Goal: Task Accomplishment & Management: Complete application form

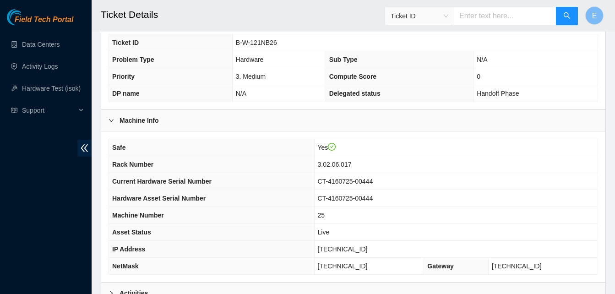
scroll to position [318, 0]
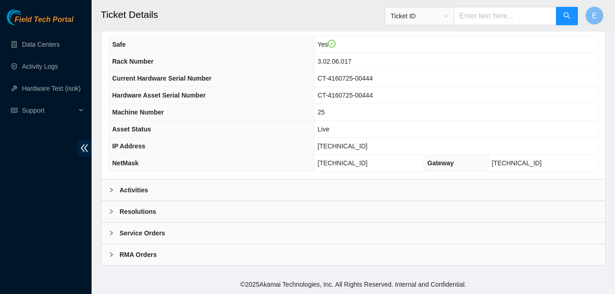
click at [141, 188] on b "Activities" at bounding box center [134, 190] width 28 height 10
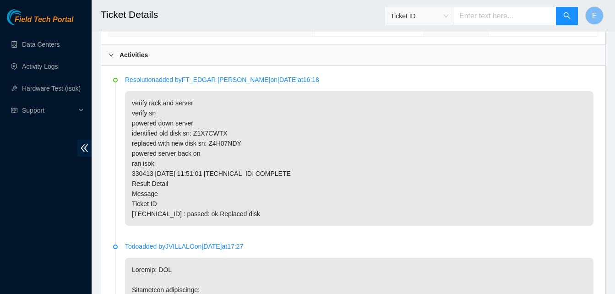
scroll to position [452, 0]
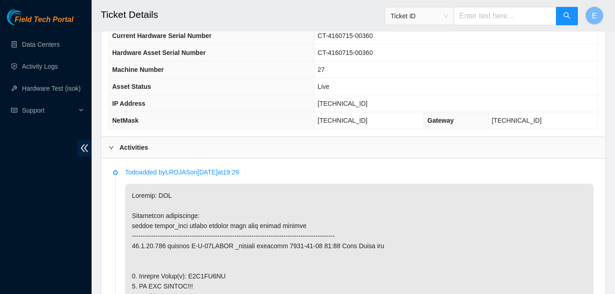
scroll to position [360, 0]
drag, startPoint x: 339, startPoint y: 104, endPoint x: 370, endPoint y: 107, distance: 31.7
click at [370, 107] on td "[TECHNICAL_ID]" at bounding box center [456, 104] width 284 height 17
copy span "[TECHNICAL_ID]"
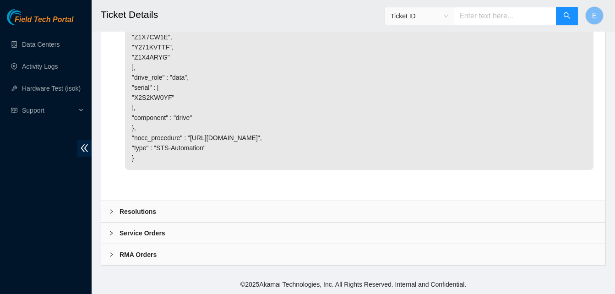
scroll to position [2789, 0]
click at [139, 209] on b "Resolutions" at bounding box center [138, 212] width 37 height 10
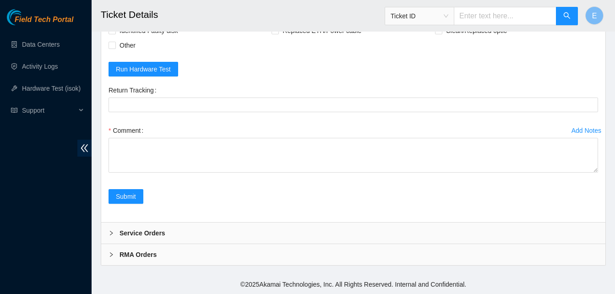
scroll to position [2921, 0]
click at [442, 5] on span at bounding box center [438, 1] width 7 height 7
click at [442, 4] on input "Replaced disk" at bounding box center [438, 1] width 6 height 6
checkbox input "true"
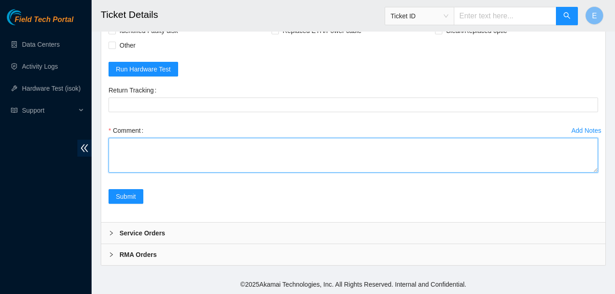
click at [141, 173] on textarea "Comment" at bounding box center [354, 155] width 490 height 35
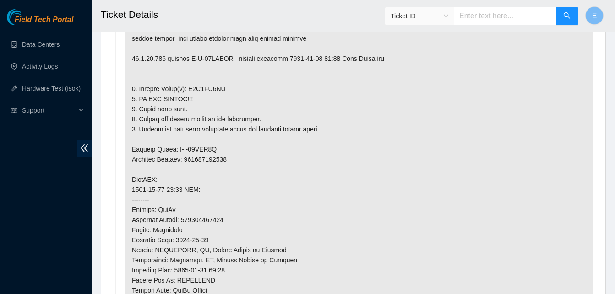
scroll to position [552, 0]
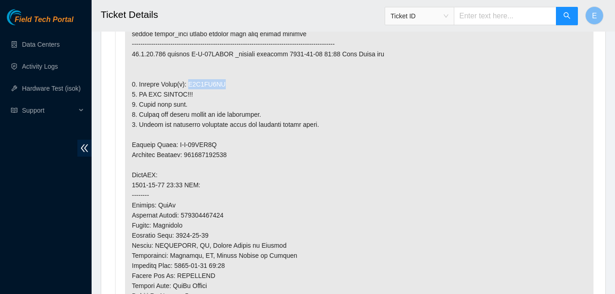
drag, startPoint x: 187, startPoint y: 83, endPoint x: 221, endPoint y: 85, distance: 34.9
click at [221, 85] on p at bounding box center [359, 210] width 469 height 437
copy p "X2S2KW0YF"
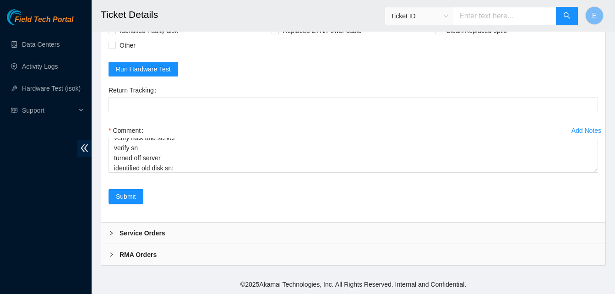
scroll to position [3025, 0]
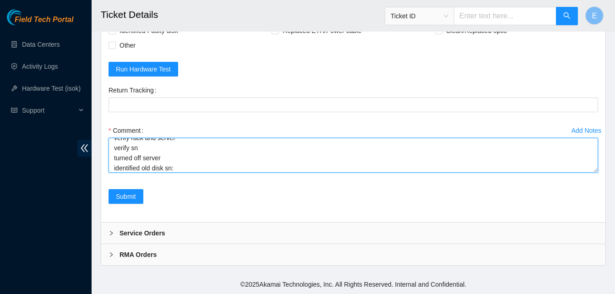
click at [184, 162] on textarea "verify rack and server verify sn turned off server identified old disk sn:" at bounding box center [354, 155] width 490 height 35
click at [179, 172] on textarea "verify rack and server verify sn turned off server identified old disk sn:" at bounding box center [354, 155] width 490 height 35
paste textarea "X2S2KW0YF"
paste textarea "[TECHNICAL_ID] : failed: disk: disk - Missing disk(s) Currently responding disk…"
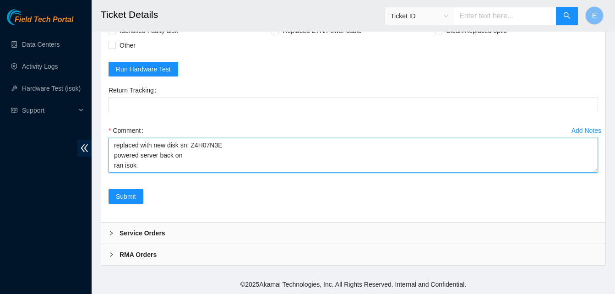
type textarea "verify rack and server verify sn turned off server identified old disk sn: X2S2…"
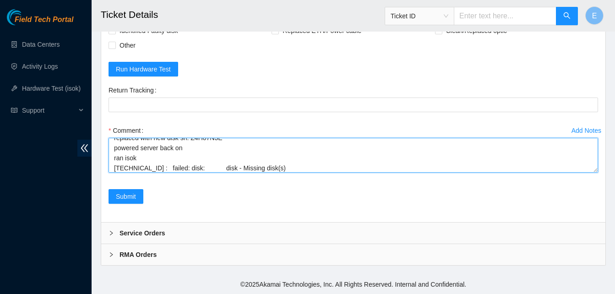
scroll to position [219, 0]
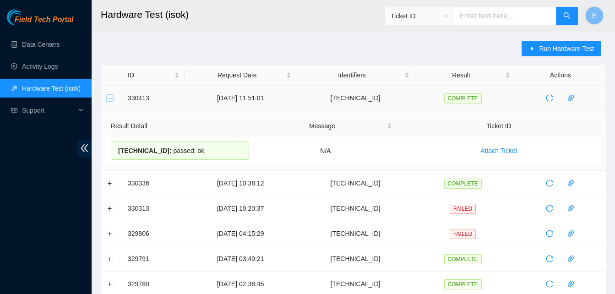
click at [109, 100] on button "Collapse row" at bounding box center [109, 97] width 7 height 7
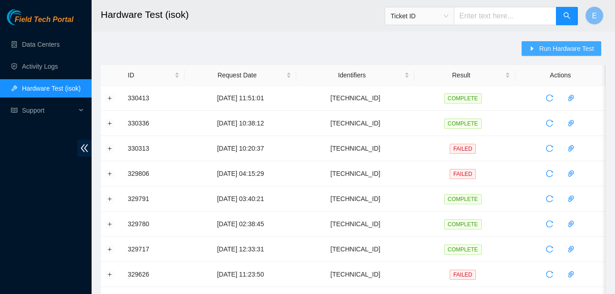
click at [545, 45] on span "Run Hardware Test" at bounding box center [566, 49] width 55 height 10
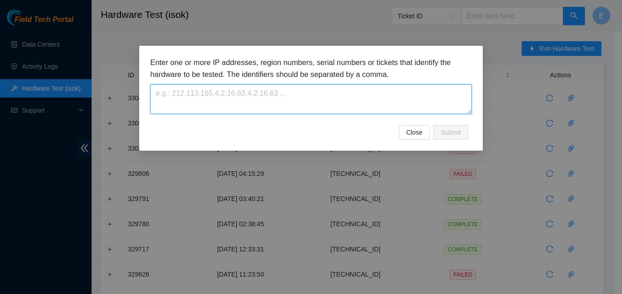
click at [245, 102] on textarea at bounding box center [311, 99] width 322 height 30
paste textarea "[TECHNICAL_ID]"
type textarea "[TECHNICAL_ID]"
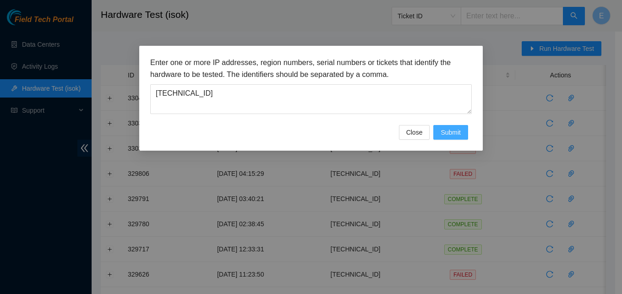
click at [451, 130] on span "Submit" at bounding box center [451, 132] width 20 height 10
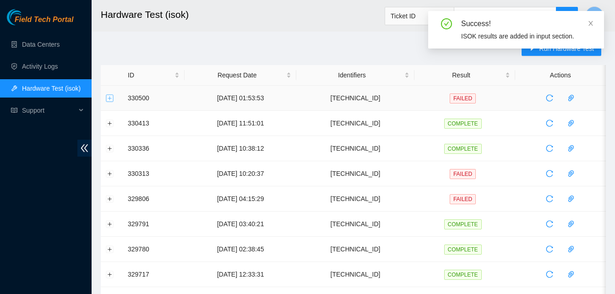
click at [111, 98] on button "Expand row" at bounding box center [109, 97] width 7 height 7
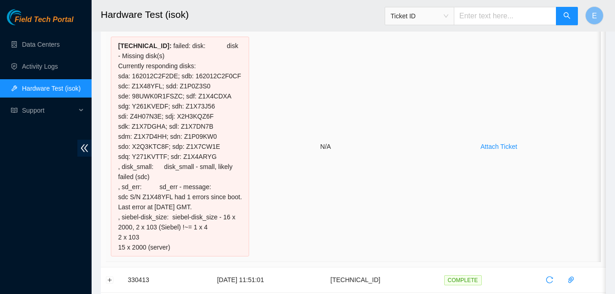
scroll to position [105, 0]
click at [265, 133] on td "N/A" at bounding box center [325, 146] width 143 height 231
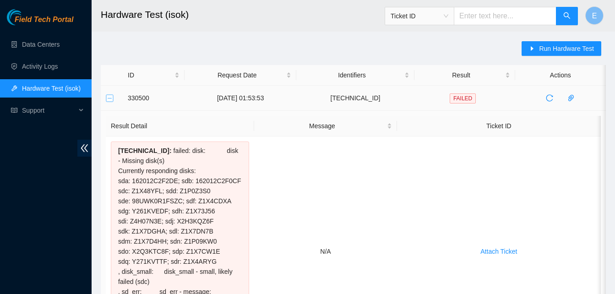
click at [111, 100] on button "Collapse row" at bounding box center [109, 97] width 7 height 7
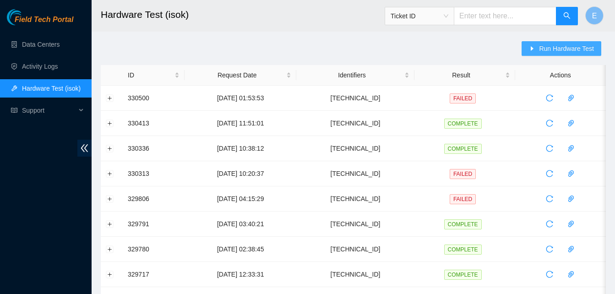
click at [550, 44] on span "Run Hardware Test" at bounding box center [566, 49] width 55 height 10
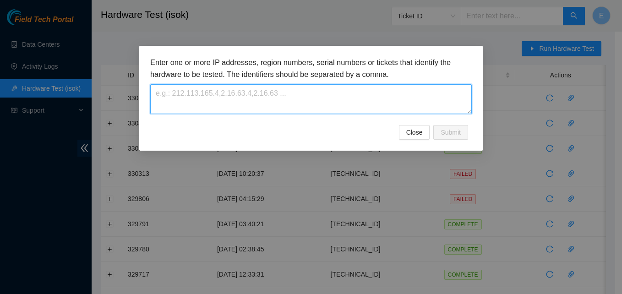
click at [228, 103] on textarea at bounding box center [311, 99] width 322 height 30
paste textarea "[TECHNICAL_ID]"
type textarea "[TECHNICAL_ID]"
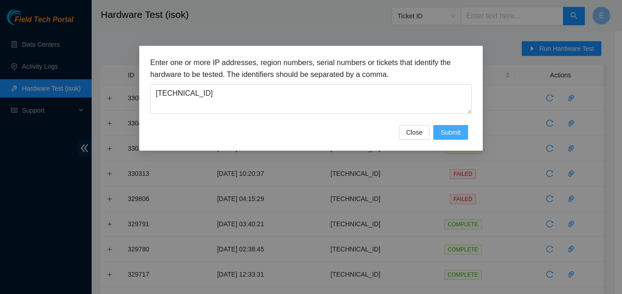
click at [450, 127] on span "Submit" at bounding box center [451, 132] width 20 height 10
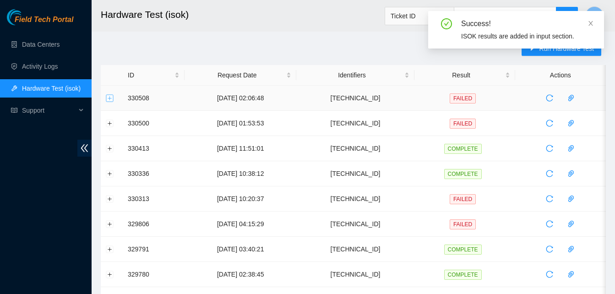
click at [111, 100] on button "Expand row" at bounding box center [109, 97] width 7 height 7
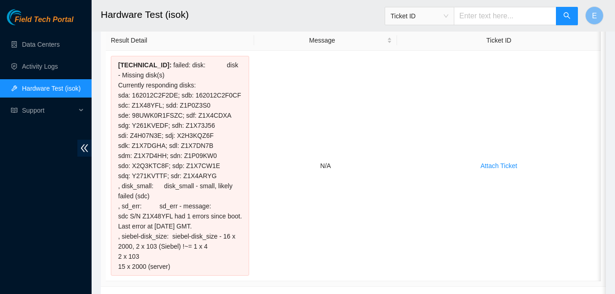
scroll to position [87, 0]
drag, startPoint x: 118, startPoint y: 65, endPoint x: 170, endPoint y: 269, distance: 210.5
click at [170, 269] on div "96.7.74.238 : failed: disk: disk - Missing disk(s) Currently responding disks: …" at bounding box center [180, 165] width 138 height 220
copy div "96.7.74.238 : failed: disk: disk - Missing disk(s) Currently responding disks: …"
click at [128, 130] on div "96.7.74.238 : failed: disk: disk - Missing disk(s) Currently responding disks: …" at bounding box center [180, 165] width 138 height 220
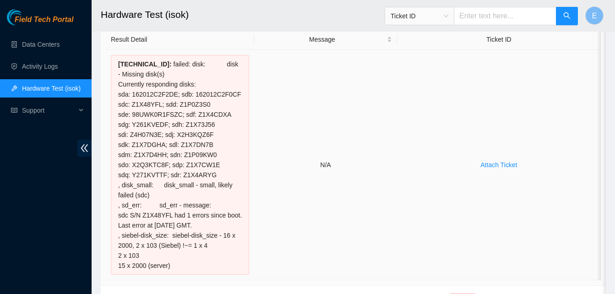
drag, startPoint x: 118, startPoint y: 61, endPoint x: 204, endPoint y: 276, distance: 231.3
click at [204, 276] on td "96.7.74.238 : failed: disk: disk - Missing disk(s) Currently responding disks: …" at bounding box center [180, 165] width 148 height 231
copy div "96.7.74.238 : failed: disk: disk - Missing disk(s) Currently responding disks: …"
click at [123, 53] on td "96.7.74.238 : failed: disk: disk - Missing disk(s) Currently responding disks: …" at bounding box center [180, 165] width 148 height 231
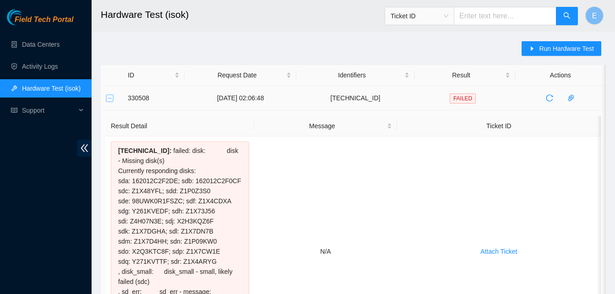
click at [106, 99] on button "Collapse row" at bounding box center [109, 97] width 7 height 7
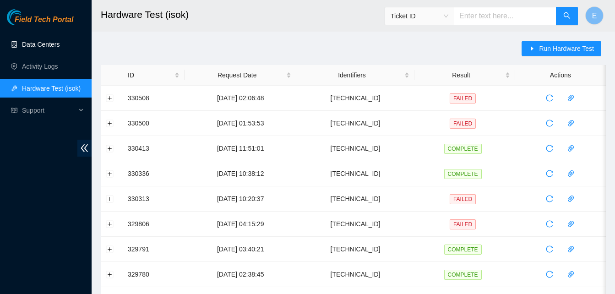
click at [49, 44] on link "Data Centers" at bounding box center [41, 44] width 38 height 7
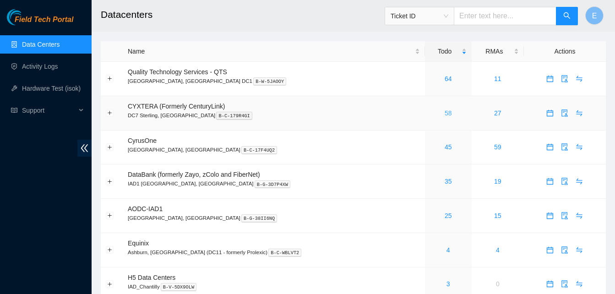
click at [445, 113] on link "58" at bounding box center [448, 113] width 7 height 7
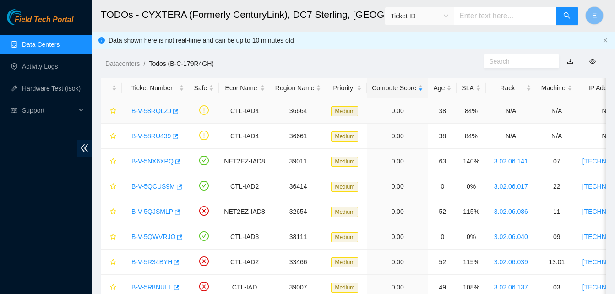
click at [418, 113] on td "0.00" at bounding box center [397, 111] width 61 height 25
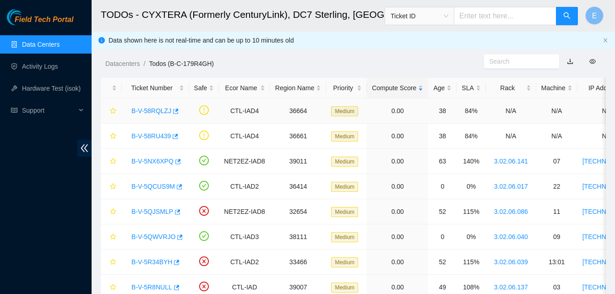
click at [418, 113] on td "0.00" at bounding box center [397, 111] width 61 height 25
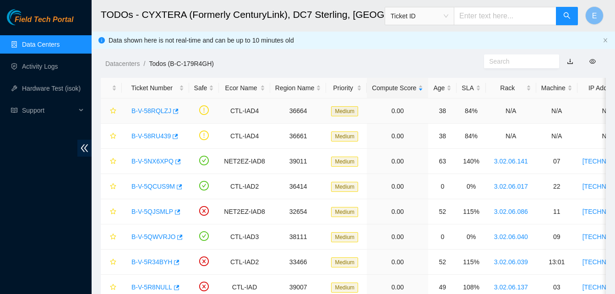
click at [418, 113] on td "0.00" at bounding box center [397, 111] width 61 height 25
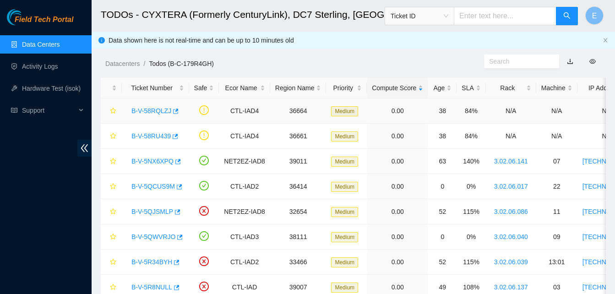
click at [418, 113] on td "0.00" at bounding box center [397, 111] width 61 height 25
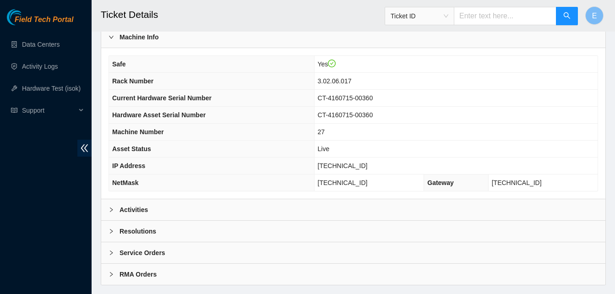
scroll to position [318, 0]
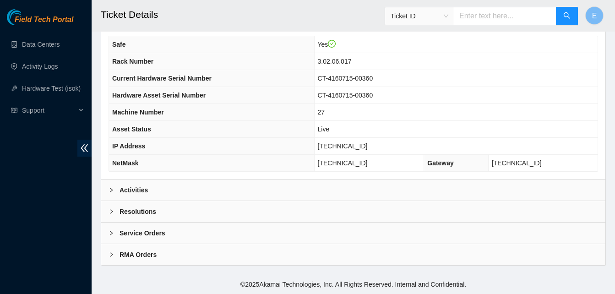
click at [144, 212] on b "Resolutions" at bounding box center [138, 212] width 37 height 10
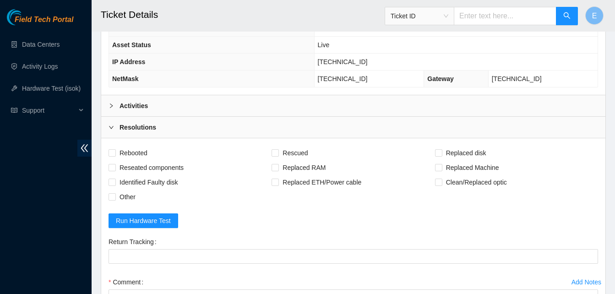
scroll to position [401, 0]
click at [441, 155] on input "Replaced disk" at bounding box center [438, 153] width 6 height 6
checkbox input "true"
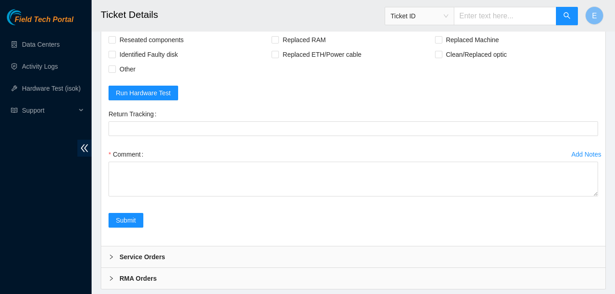
scroll to position [554, 0]
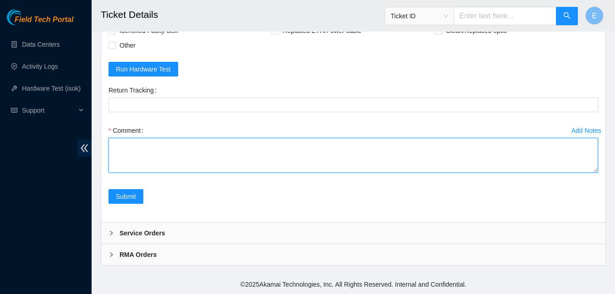
click at [135, 149] on textarea "Comment" at bounding box center [354, 155] width 490 height 35
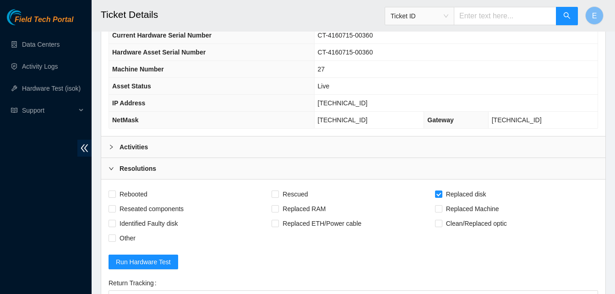
scroll to position [361, 0]
click at [141, 144] on b "Activities" at bounding box center [134, 147] width 28 height 10
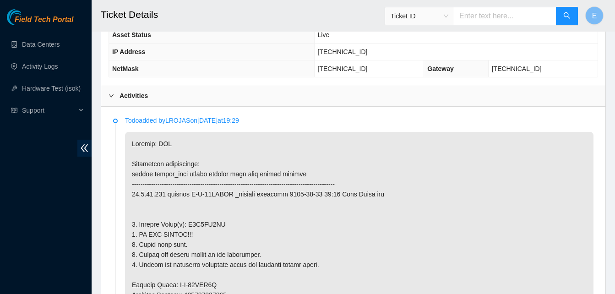
scroll to position [413, 0]
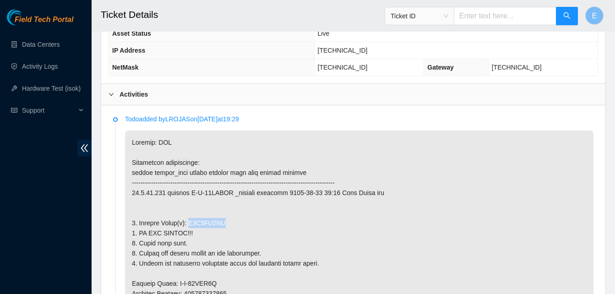
drag, startPoint x: 188, startPoint y: 225, endPoint x: 221, endPoint y: 225, distance: 33.5
copy p "X2S2KW0YF"
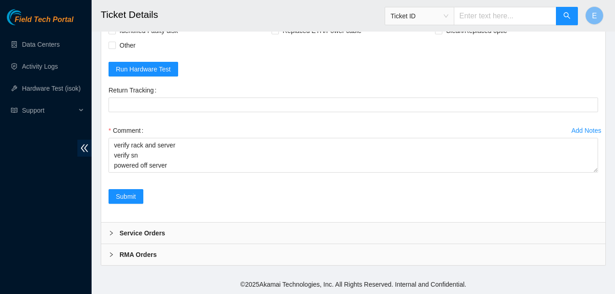
scroll to position [2972, 0]
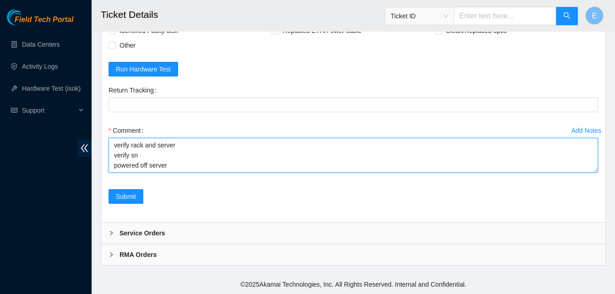
click at [590, 173] on textarea "verify rack and server verify sn powered off server identified old disk sn:" at bounding box center [354, 155] width 490 height 35
click at [175, 173] on textarea "verify rack and server verify sn powered off server identified old disk sn:" at bounding box center [354, 155] width 490 height 35
paste textarea "X2S2KW0YF"
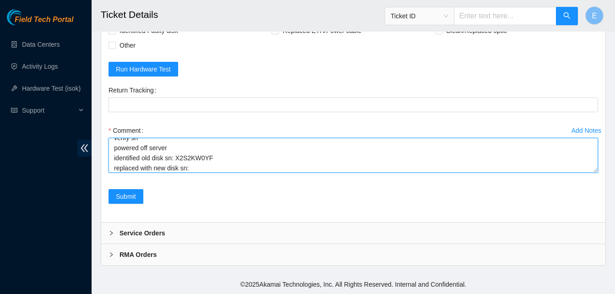
click at [196, 173] on textarea "verify rack and server verify sn powered off server identified old disk sn: X2S…" at bounding box center [354, 155] width 490 height 35
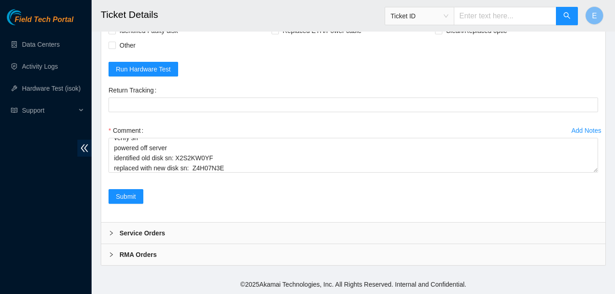
click at [154, 215] on div "Submit" at bounding box center [353, 202] width 497 height 26
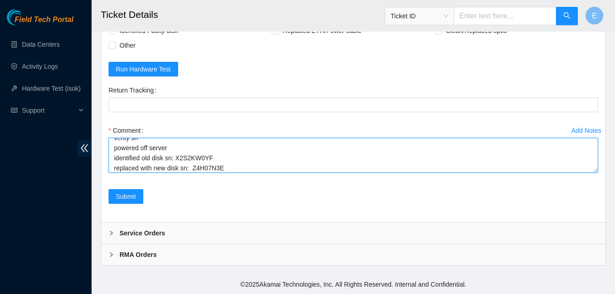
click at [230, 173] on textarea "verify rack and server verify sn powered off server identified old disk sn: X2S…" at bounding box center [354, 155] width 490 height 35
click at [236, 173] on textarea "verify rack and server verify sn powered off server identified old disk sn: X2S…" at bounding box center [354, 155] width 490 height 35
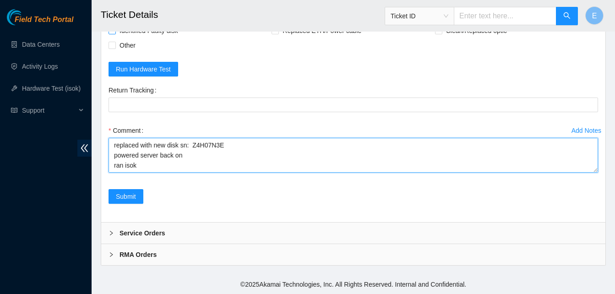
paste textarea "[TECHNICAL_ID] : failed: disk: disk - Missing disk(s) Currently responding disk…"
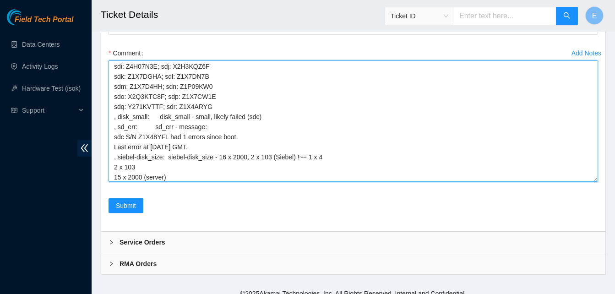
scroll to position [129, 0]
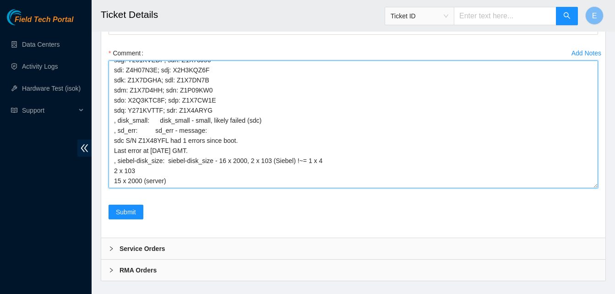
drag, startPoint x: 597, startPoint y: 225, endPoint x: 603, endPoint y: 318, distance: 93.2
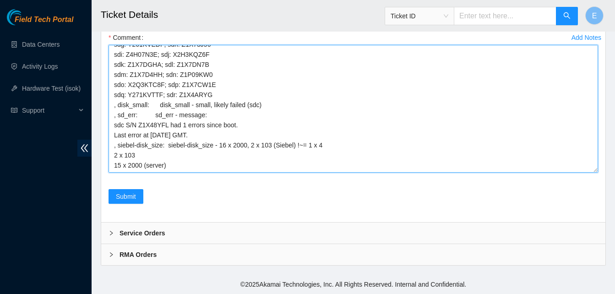
scroll to position [3075, 0]
drag, startPoint x: 597, startPoint y: 215, endPoint x: 590, endPoint y: 258, distance: 43.2
click at [590, 222] on div "Rebooted Rescued Replaced disk Reseated components Replaced RAM Replaced Machin…" at bounding box center [353, 58] width 505 height 329
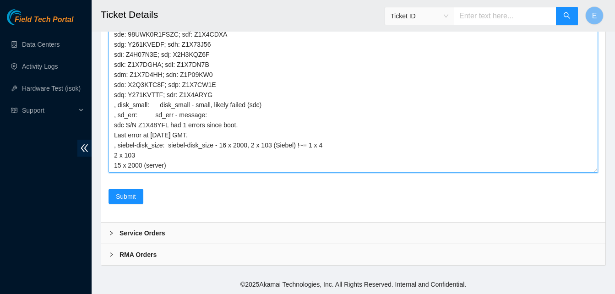
scroll to position [67, 0]
drag, startPoint x: 597, startPoint y: 211, endPoint x: 594, endPoint y: 273, distance: 61.9
click at [594, 173] on textarea "verify rack and server verify sn powered off server identified old disk sn: X2S…" at bounding box center [354, 78] width 490 height 190
drag, startPoint x: 112, startPoint y: 94, endPoint x: 300, endPoint y: 275, distance: 259.9
click at [300, 173] on textarea "verify rack and server verify sn powered off server identified old disk sn: X2S…" at bounding box center [354, 78] width 490 height 190
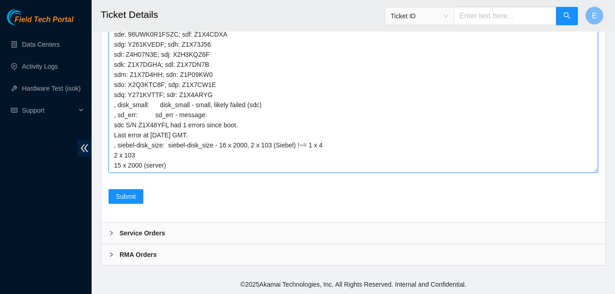
click at [164, 173] on textarea "verify rack and server verify sn powered off server identified old disk sn: X2S…" at bounding box center [354, 78] width 490 height 190
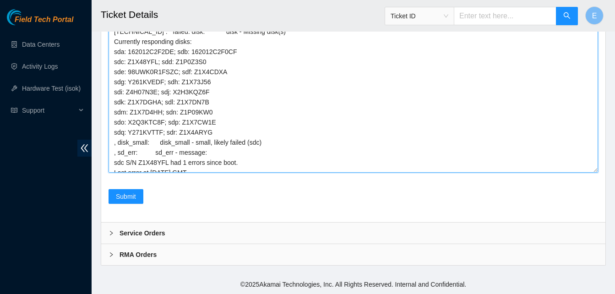
scroll to position [0, 0]
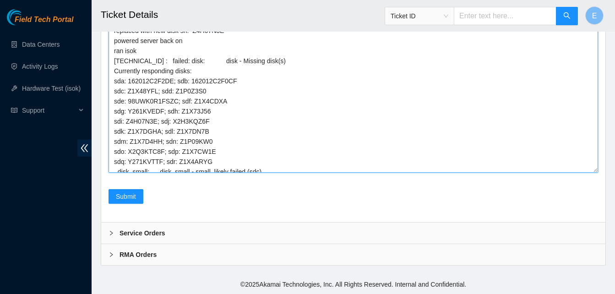
drag, startPoint x: 164, startPoint y: 275, endPoint x: 110, endPoint y: 94, distance: 188.5
click at [110, 94] on textarea "verify rack and server verify sn powered off server identified old disk sn: X2S…" at bounding box center [354, 78] width 490 height 190
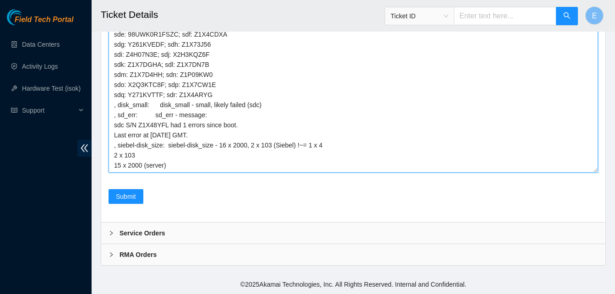
scroll to position [3180, 0]
type textarea "verify rack and server verify sn powered off server identified old disk sn: X2S…"
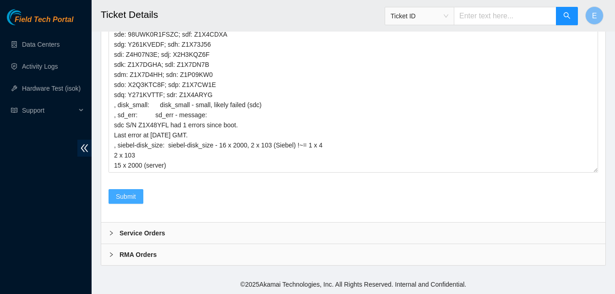
click at [130, 199] on span "Submit" at bounding box center [126, 197] width 20 height 10
